Goal: Task Accomplishment & Management: Use online tool/utility

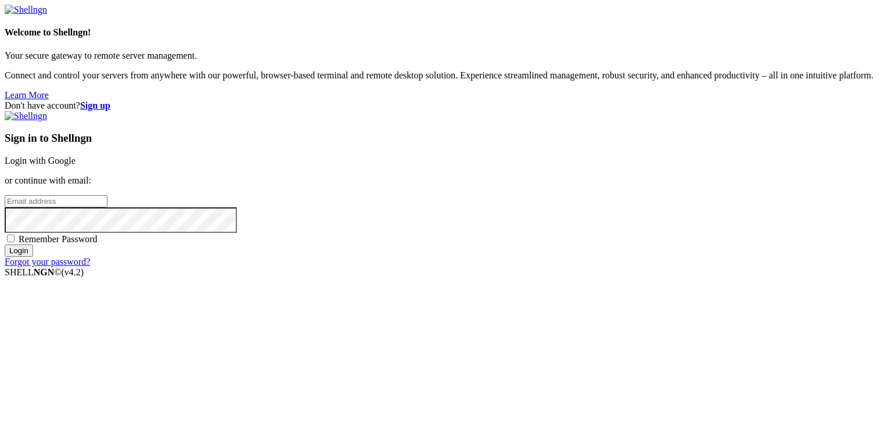
click at [107, 205] on input "email" at bounding box center [56, 201] width 103 height 12
type input "[EMAIL_ADDRESS][DOMAIN_NAME]"
click at [98, 244] on span "Remember Password" at bounding box center [58, 239] width 79 height 10
click at [15, 242] on input "Remember Password" at bounding box center [11, 239] width 8 height 8
checkbox input "true"
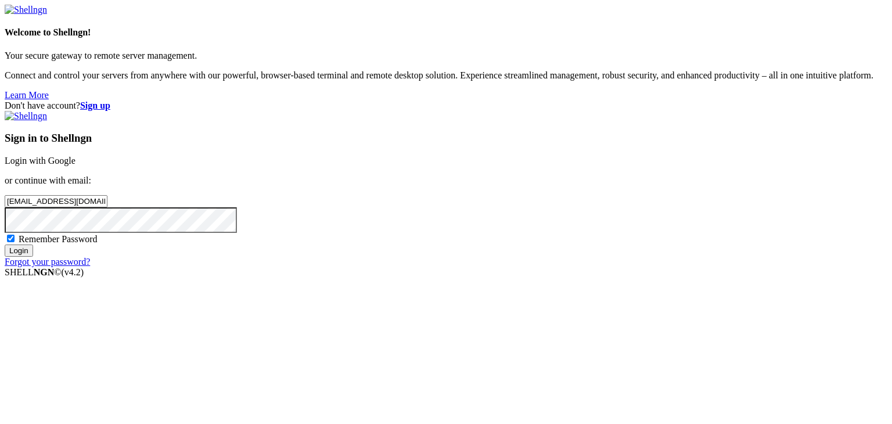
click at [33, 257] on input "Login" at bounding box center [19, 251] width 28 height 12
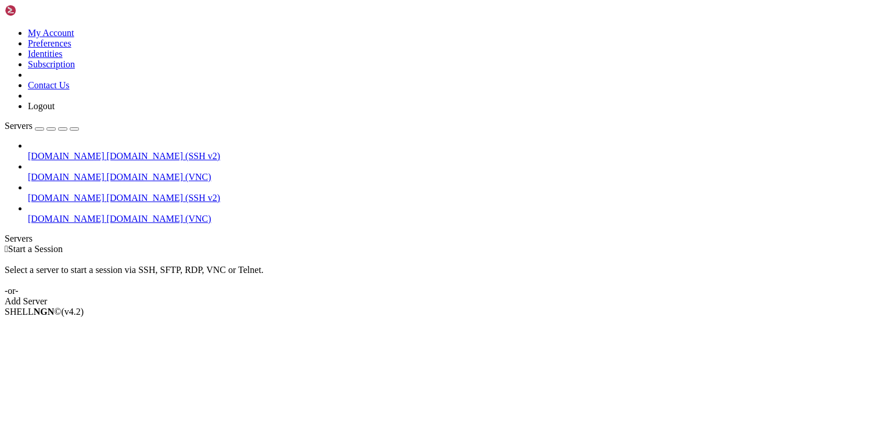
click at [45, 214] on span "[DOMAIN_NAME]" at bounding box center [66, 219] width 77 height 10
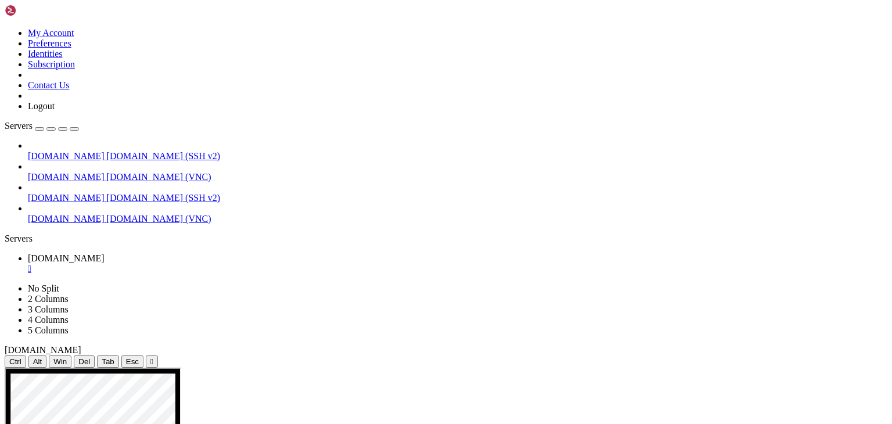
click at [74, 129] on icon "button" at bounding box center [74, 129] width 0 height 0
click at [9, 234] on div "Servers" at bounding box center [446, 239] width 883 height 10
click at [55, 193] on span "[DOMAIN_NAME]" at bounding box center [66, 198] width 77 height 10
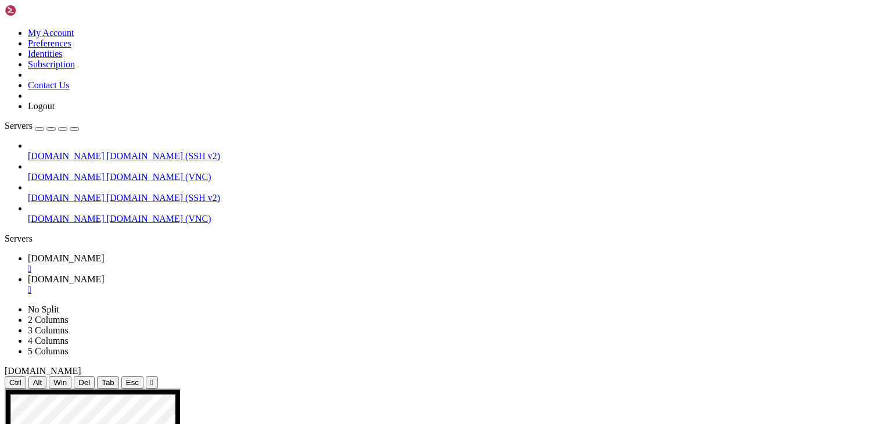
click at [297, 285] on div "" at bounding box center [458, 290] width 860 height 10
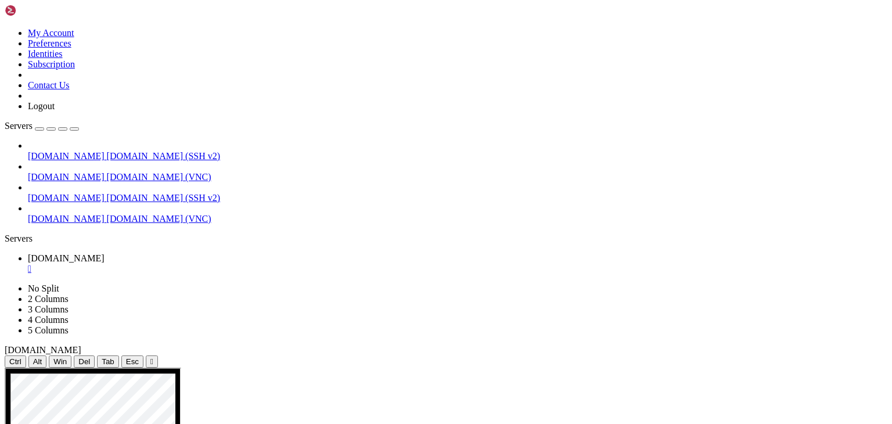
click at [216, 264] on div "" at bounding box center [458, 269] width 860 height 10
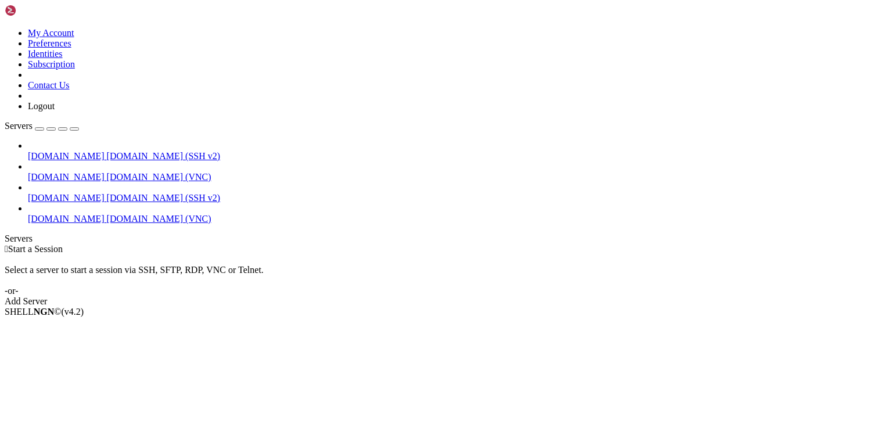
click at [84, 214] on span "[DOMAIN_NAME]" at bounding box center [66, 219] width 77 height 10
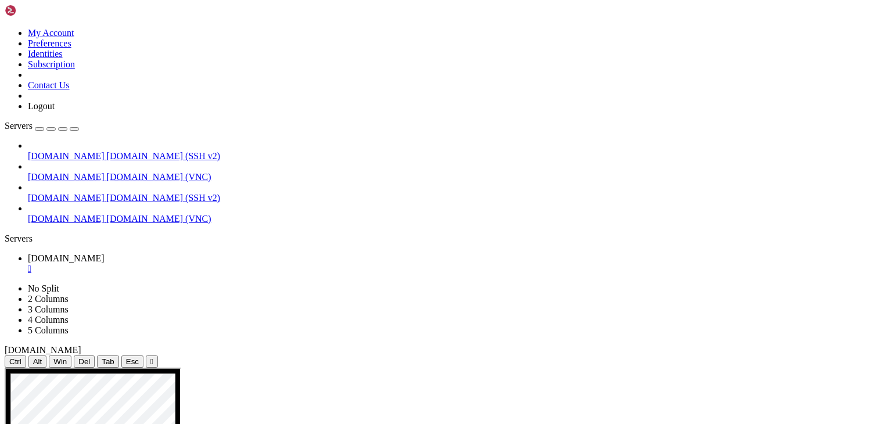
click at [33, 193] on link "[DOMAIN_NAME] [DOMAIN_NAME] (SSH v2)" at bounding box center [458, 198] width 860 height 10
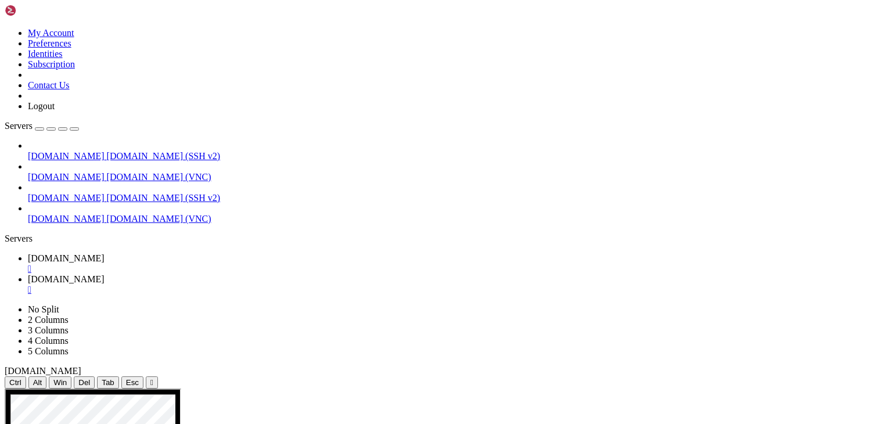
click at [107, 214] on span "[DOMAIN_NAME] (VNC)" at bounding box center [159, 219] width 105 height 10
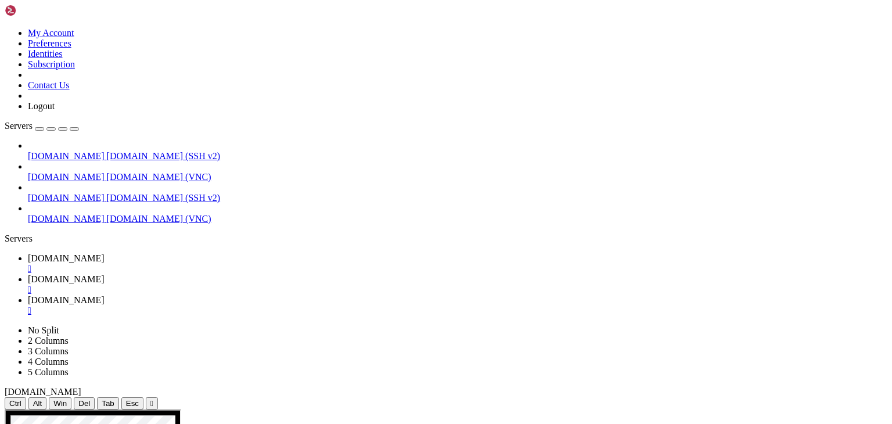
click at [218, 264] on div "" at bounding box center [458, 269] width 860 height 10
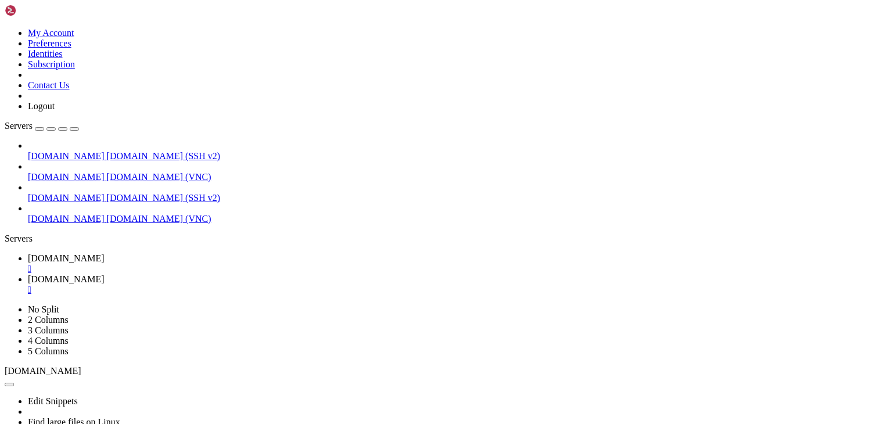
click at [218, 264] on div "" at bounding box center [458, 269] width 860 height 10
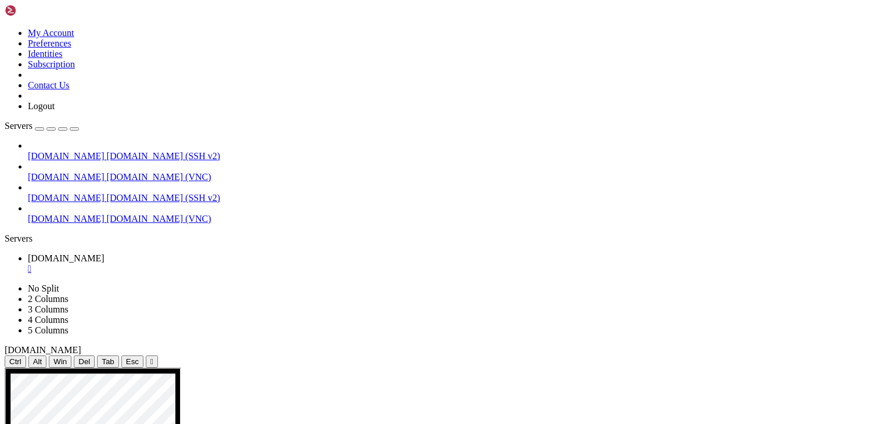
click at [218, 264] on div "" at bounding box center [458, 269] width 860 height 10
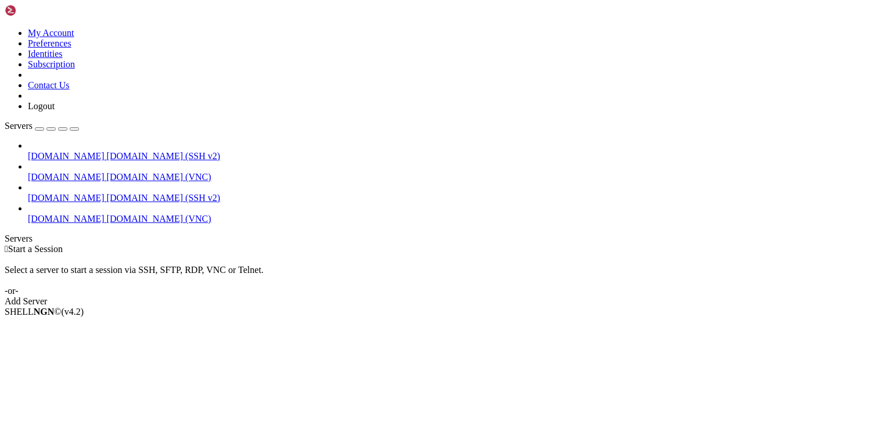
click at [58, 193] on link "[DOMAIN_NAME] [DOMAIN_NAME] (SSH v2)" at bounding box center [458, 198] width 860 height 10
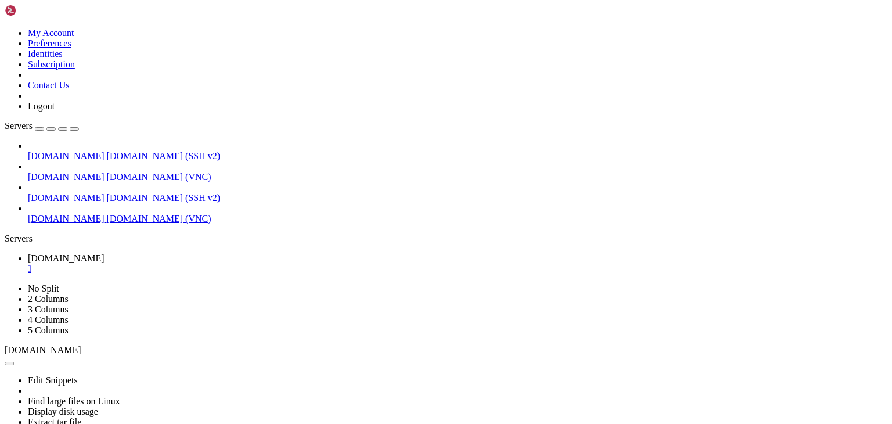
click at [62, 151] on span "[DOMAIN_NAME]" at bounding box center [66, 156] width 77 height 10
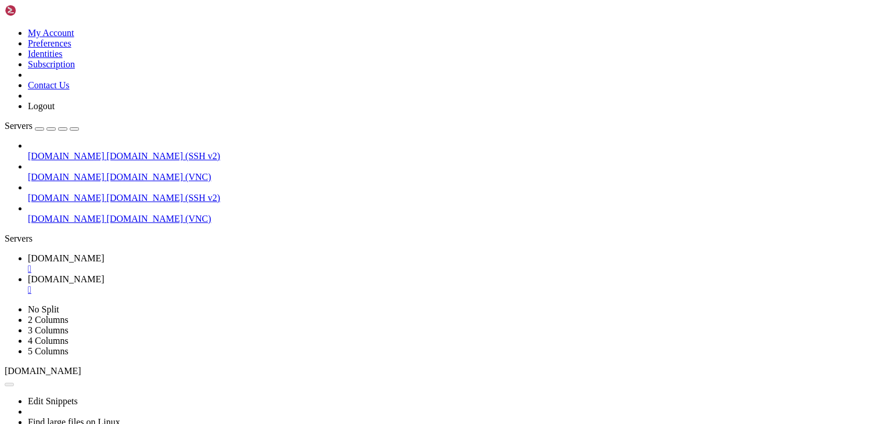
scroll to position [0, 0]
click at [177, 253] on link "[DOMAIN_NAME] " at bounding box center [458, 263] width 860 height 21
click at [217, 264] on div "" at bounding box center [458, 269] width 860 height 10
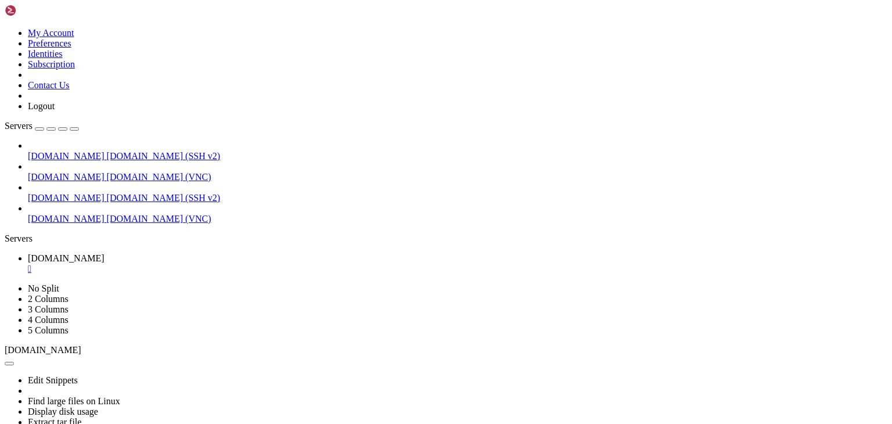
click at [74, 129] on icon "button" at bounding box center [74, 129] width 0 height 0
click at [9, 234] on div "Servers" at bounding box center [446, 239] width 883 height 10
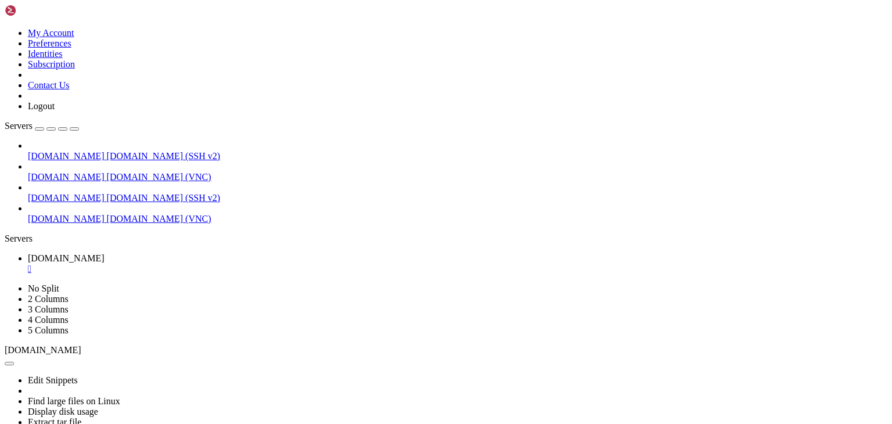
click at [53, 214] on span "[DOMAIN_NAME]" at bounding box center [66, 219] width 77 height 10
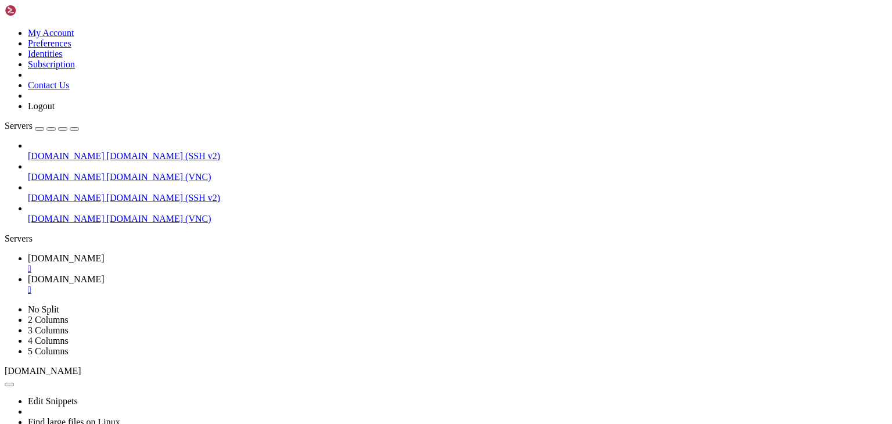
scroll to position [0, 0]
click at [56, 193] on span "[DOMAIN_NAME]" at bounding box center [66, 198] width 77 height 10
click at [388, 306] on div "" at bounding box center [458, 311] width 860 height 10
click at [307, 285] on div "" at bounding box center [458, 290] width 860 height 10
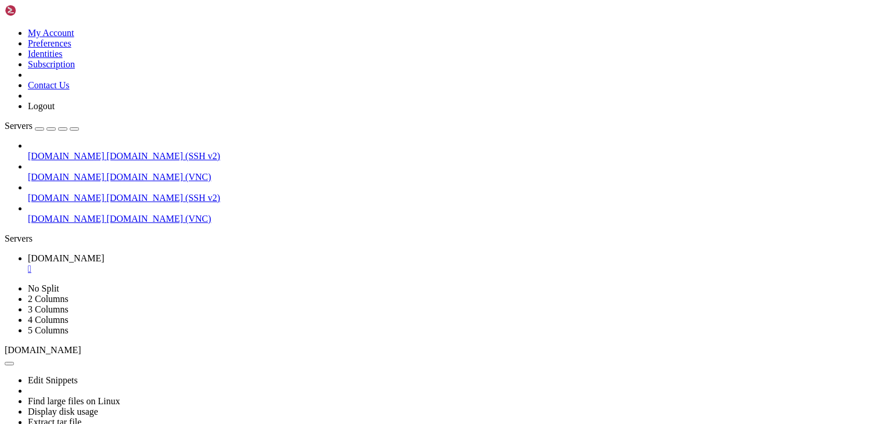
click at [224, 264] on div "" at bounding box center [458, 269] width 860 height 10
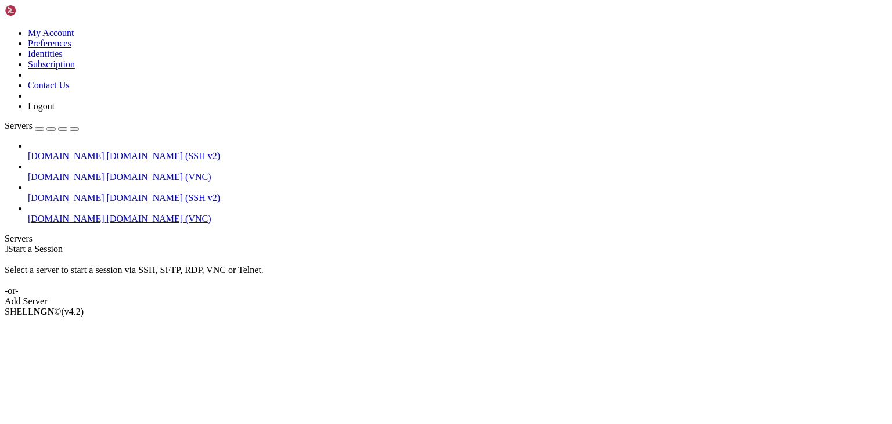
click at [107, 214] on span "[DOMAIN_NAME] (VNC)" at bounding box center [159, 219] width 105 height 10
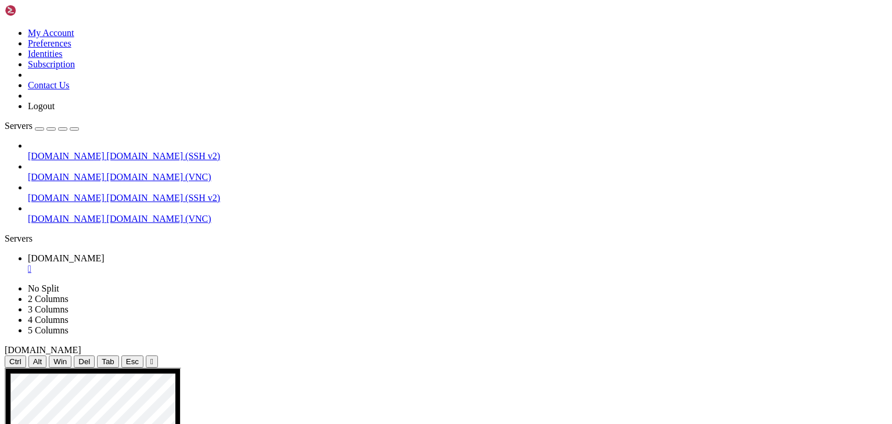
click at [107, 193] on span "[DOMAIN_NAME] (SSH v2)" at bounding box center [164, 198] width 114 height 10
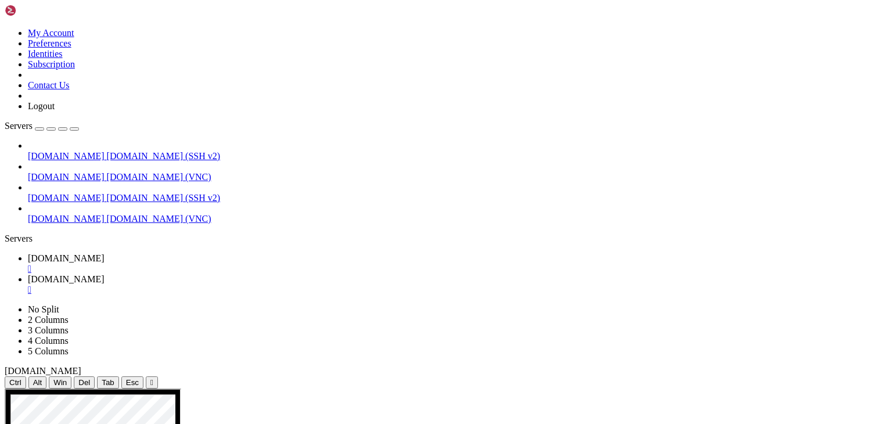
drag, startPoint x: 135, startPoint y: 1010, endPoint x: 284, endPoint y: 1008, distance: 148.2
drag, startPoint x: 358, startPoint y: 917, endPoint x: 307, endPoint y: 931, distance: 53.0
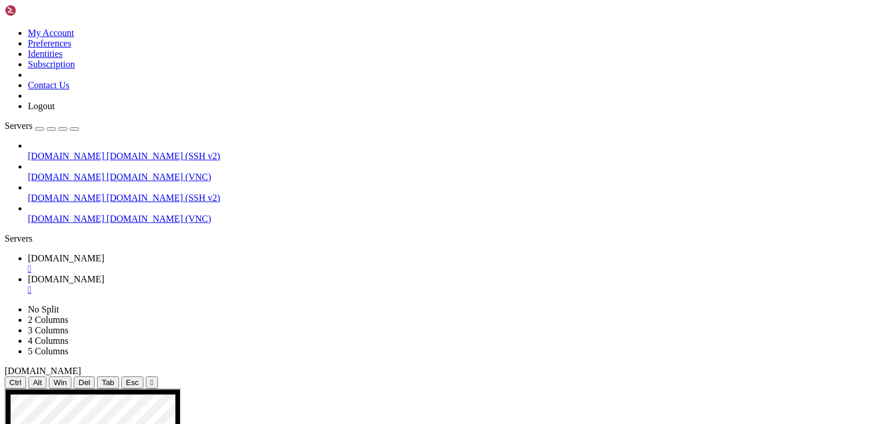
click at [219, 264] on div "" at bounding box center [458, 269] width 860 height 10
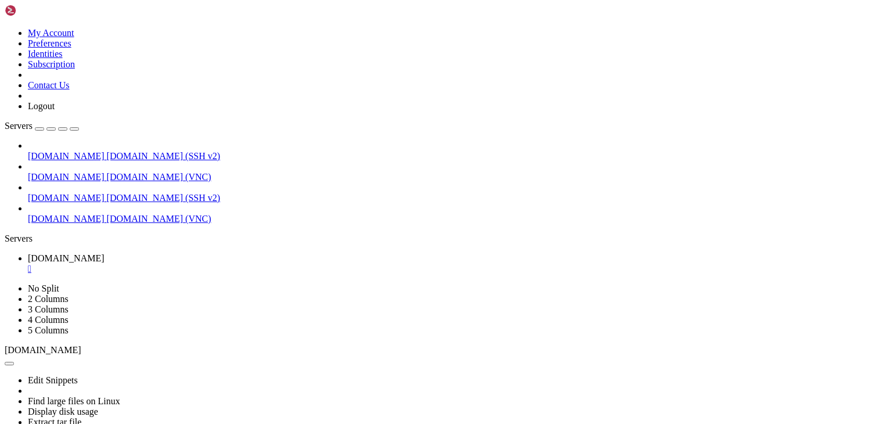
scroll to position [19171, 0]
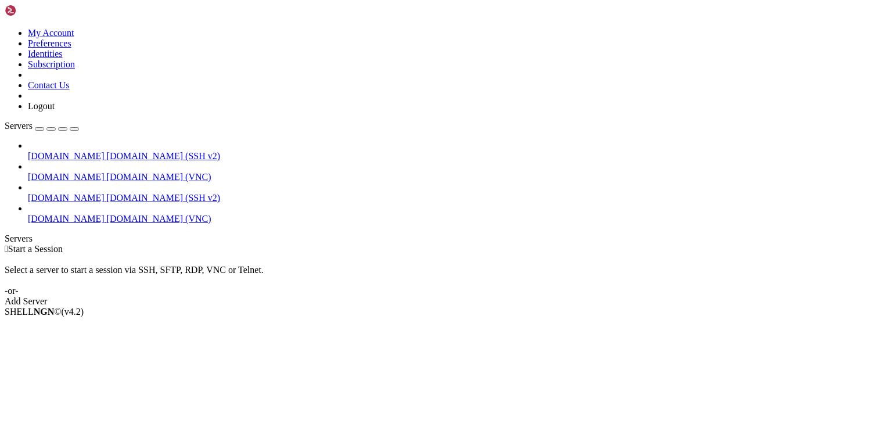
click at [107, 214] on span "[DOMAIN_NAME] (VNC)" at bounding box center [159, 219] width 105 height 10
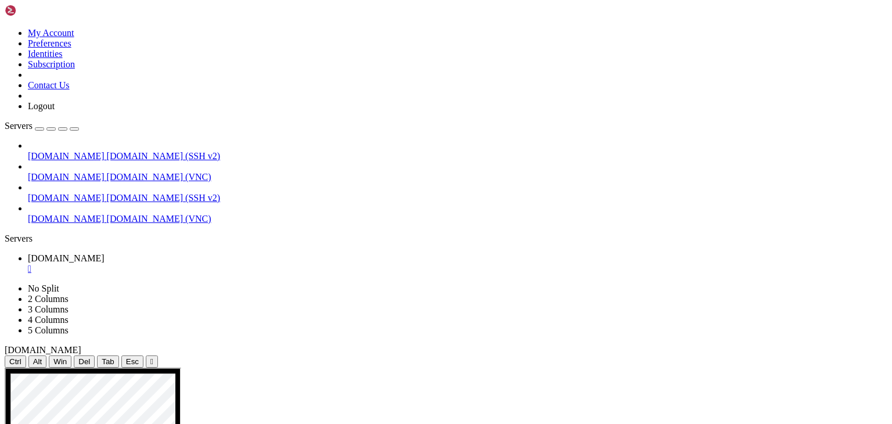
click at [107, 193] on span "[DOMAIN_NAME] (SSH v2)" at bounding box center [164, 198] width 114 height 10
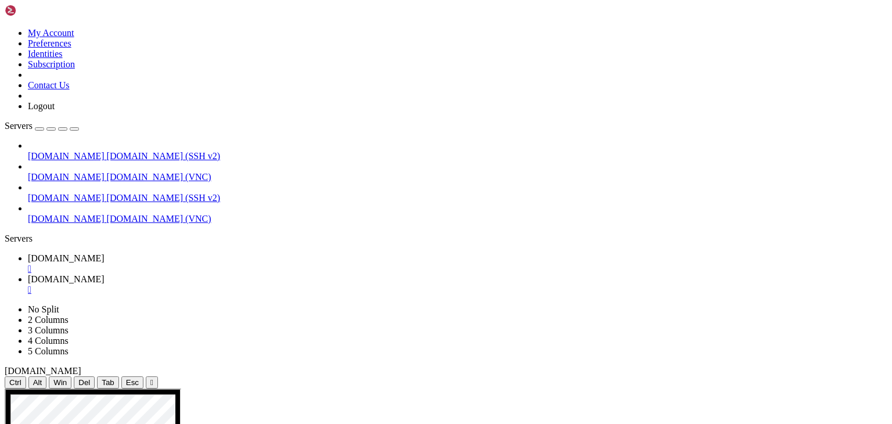
click at [105, 253] on span "[DOMAIN_NAME]" at bounding box center [66, 258] width 77 height 10
click at [105, 274] on span "[DOMAIN_NAME]" at bounding box center [66, 279] width 77 height 10
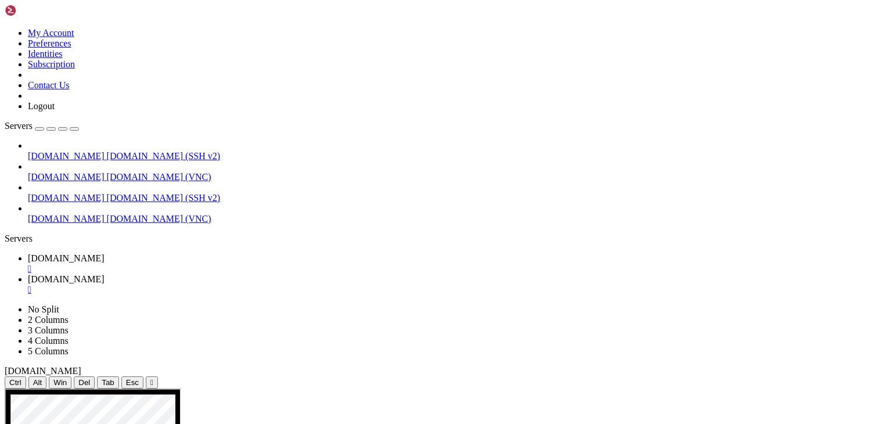
scroll to position [2301, 0]
drag, startPoint x: 44, startPoint y: 913, endPoint x: 212, endPoint y: 912, distance: 167.9
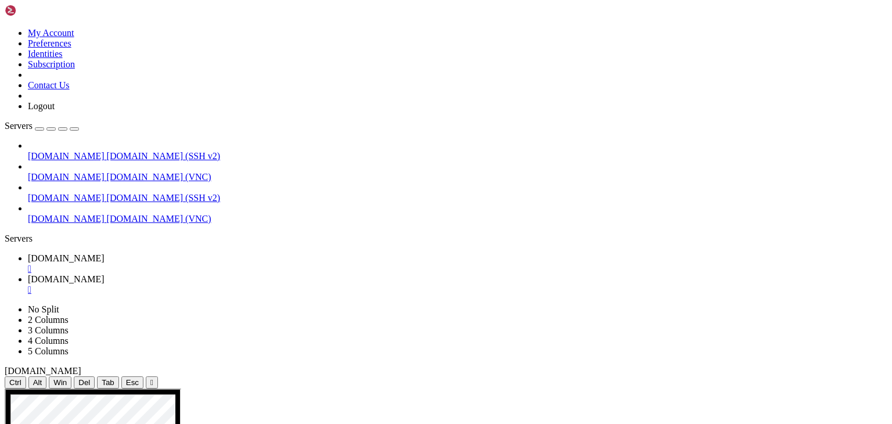
drag, startPoint x: 266, startPoint y: 948, endPoint x: 420, endPoint y: 956, distance: 154.8
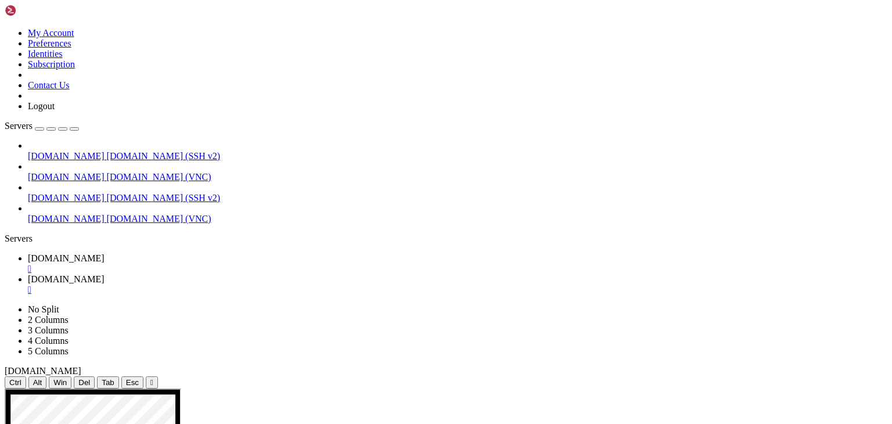
drag, startPoint x: 282, startPoint y: 997, endPoint x: 585, endPoint y: 924, distance: 310.7
click at [105, 253] on span "[DOMAIN_NAME]" at bounding box center [66, 258] width 77 height 10
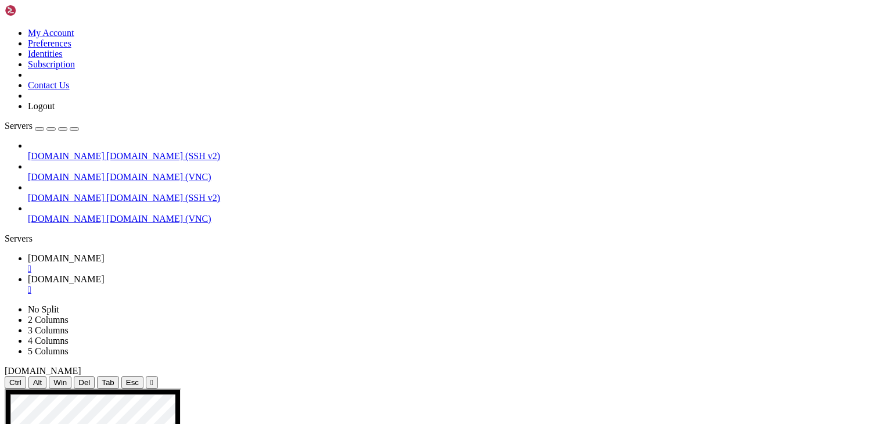
click at [107, 214] on span "[DOMAIN_NAME] (VNC)" at bounding box center [159, 219] width 105 height 10
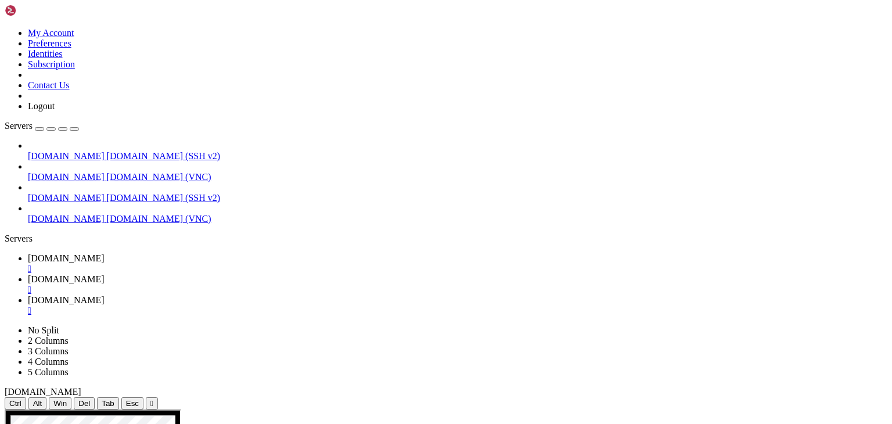
scroll to position [0, 0]
click at [218, 264] on div "" at bounding box center [458, 269] width 860 height 10
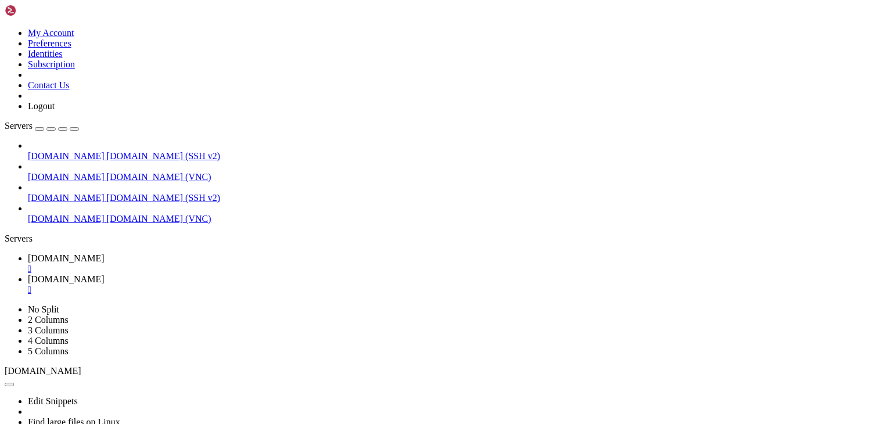
click at [105, 274] on span "[DOMAIN_NAME]" at bounding box center [66, 279] width 77 height 10
click at [112, 214] on span "[DOMAIN_NAME] (VNC)" at bounding box center [159, 219] width 105 height 10
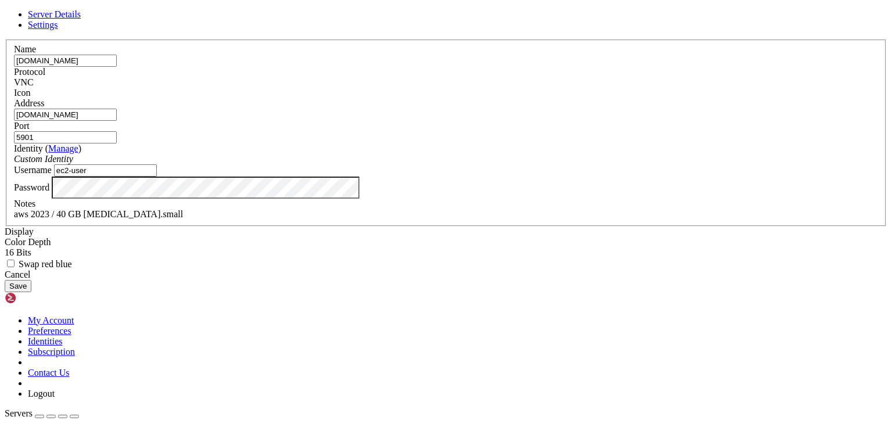
click at [173, 17] on div "Server Details Settings Name limson.click Protocol VNC Icon" at bounding box center [446, 150] width 883 height 283
click at [507, 280] on div "Cancel" at bounding box center [446, 275] width 883 height 10
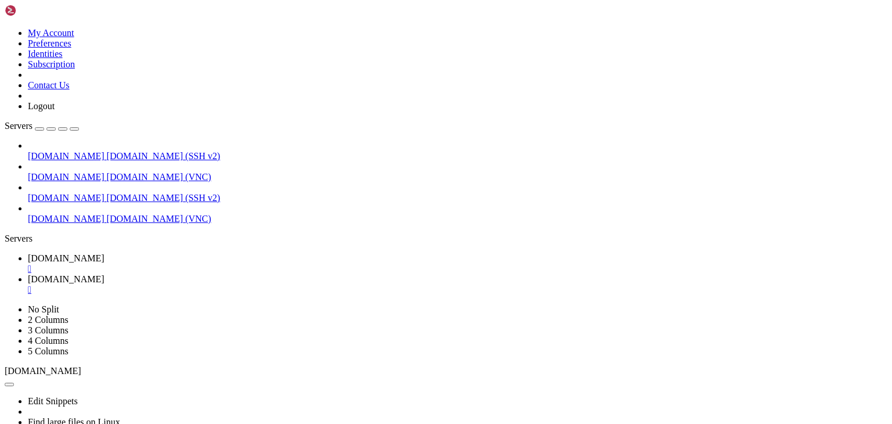
click at [300, 285] on div "" at bounding box center [458, 290] width 860 height 10
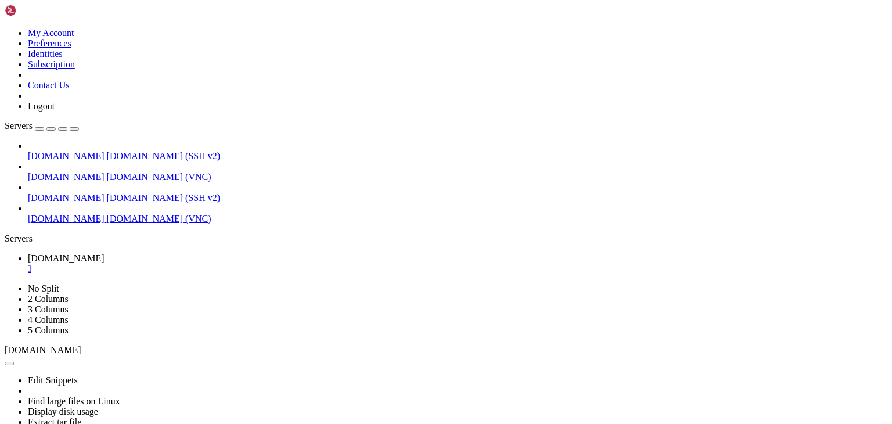
scroll to position [4801, 0]
click at [220, 264] on div "" at bounding box center [458, 269] width 860 height 10
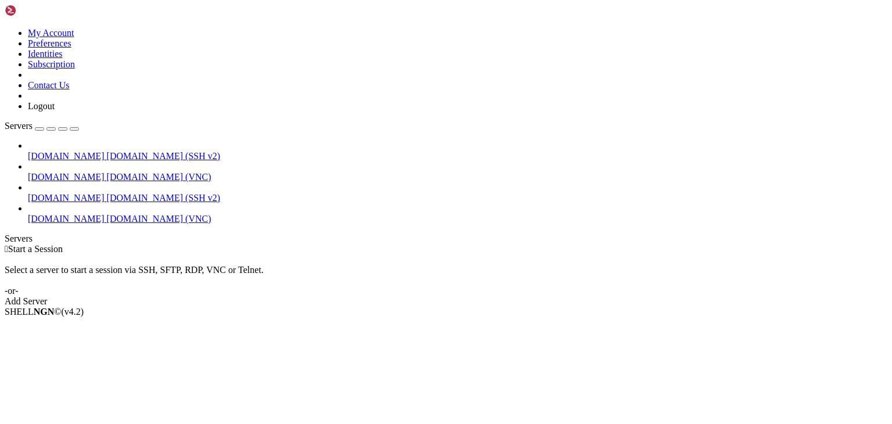
click at [107, 151] on span "[DOMAIN_NAME] (SSH v2)" at bounding box center [164, 156] width 114 height 10
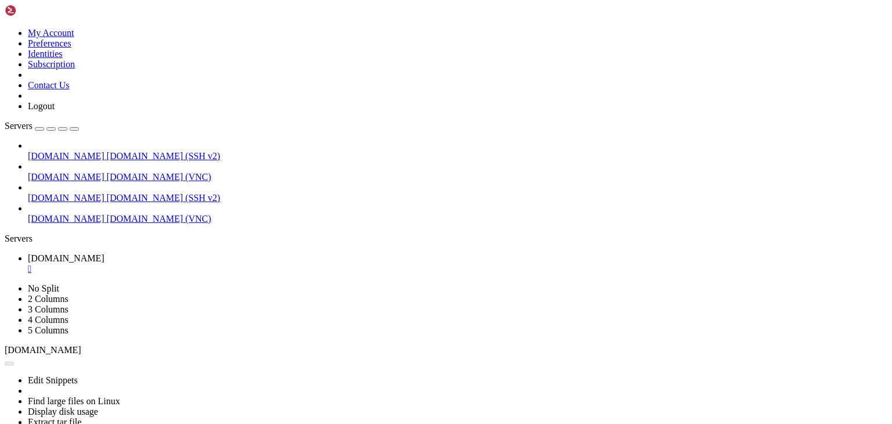
scroll to position [0, 0]
click at [222, 264] on div "" at bounding box center [458, 269] width 860 height 10
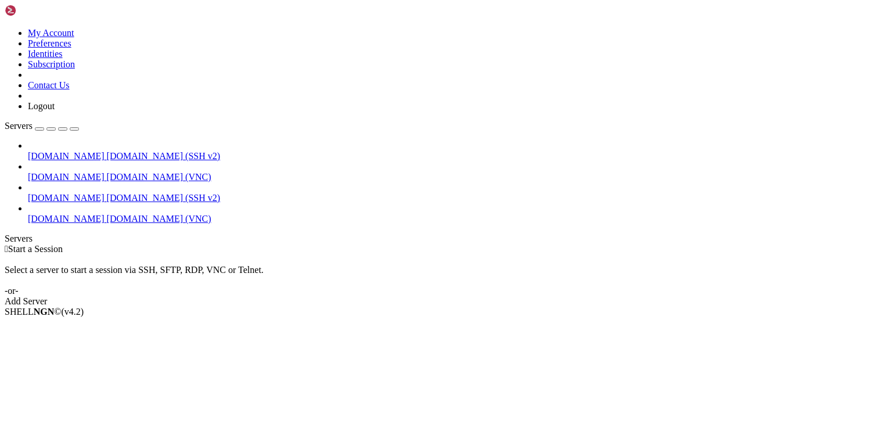
click at [72, 214] on span "[DOMAIN_NAME]" at bounding box center [66, 219] width 77 height 10
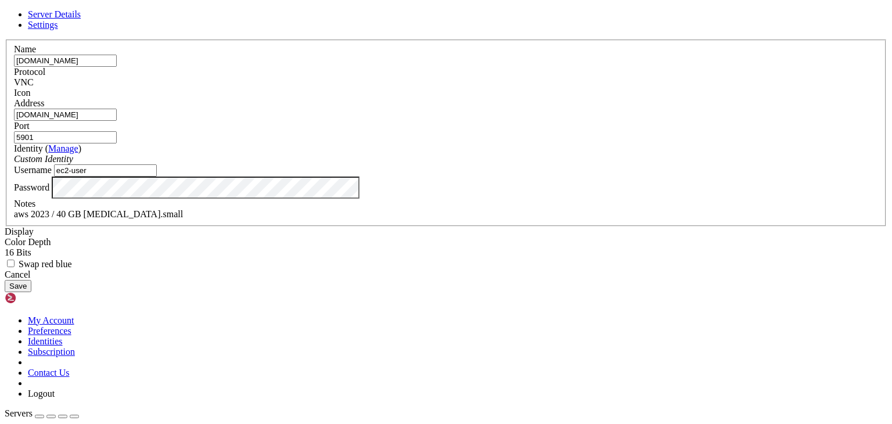
click at [512, 280] on div "Cancel" at bounding box center [446, 275] width 883 height 10
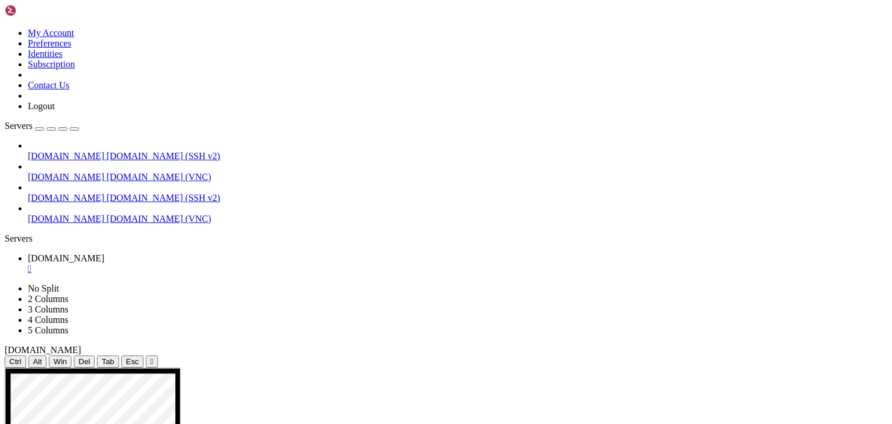
click at [218, 264] on div "" at bounding box center [458, 269] width 860 height 10
